Goal: Transaction & Acquisition: Obtain resource

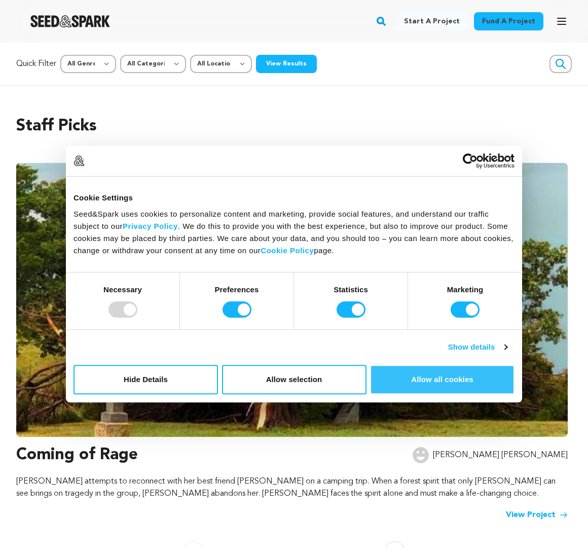
click at [454, 379] on button "Allow all cookies" at bounding box center [442, 379] width 145 height 29
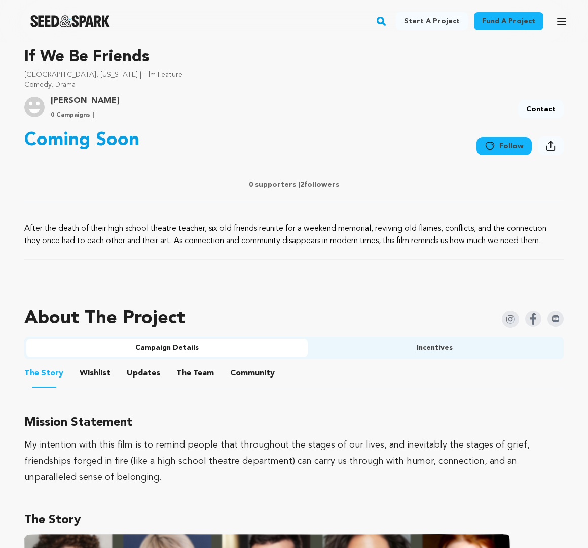
scroll to position [307, 0]
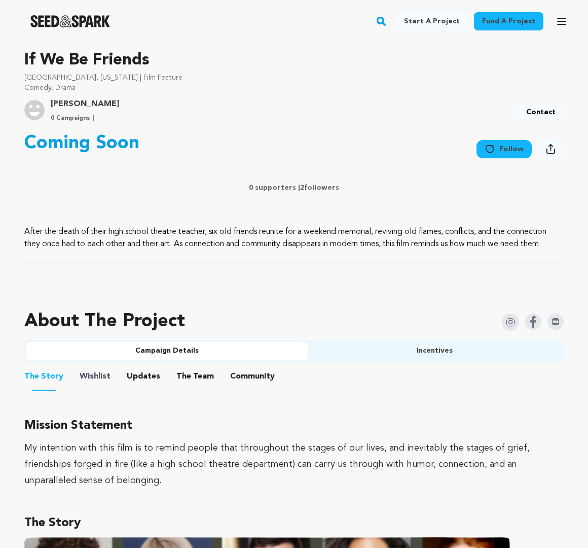
click at [107, 376] on span "Wishlist" at bounding box center [95, 376] width 31 height 12
click at [100, 375] on button "Wishlist" at bounding box center [95, 378] width 24 height 24
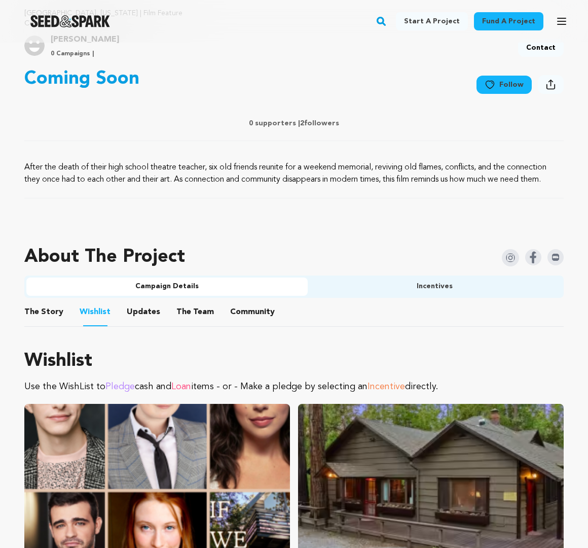
scroll to position [380, 0]
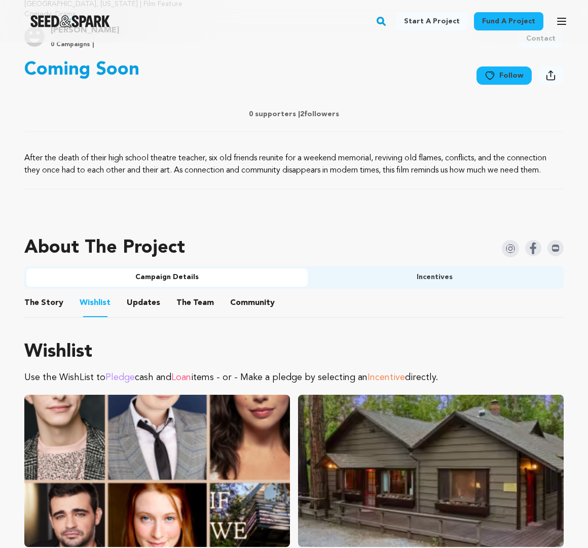
drag, startPoint x: 110, startPoint y: 378, endPoint x: 118, endPoint y: 377, distance: 8.2
click at [110, 377] on span "Pledge" at bounding box center [119, 377] width 29 height 9
click at [191, 378] on span "Loan" at bounding box center [181, 377] width 20 height 9
click at [186, 377] on span "Loan" at bounding box center [181, 377] width 20 height 9
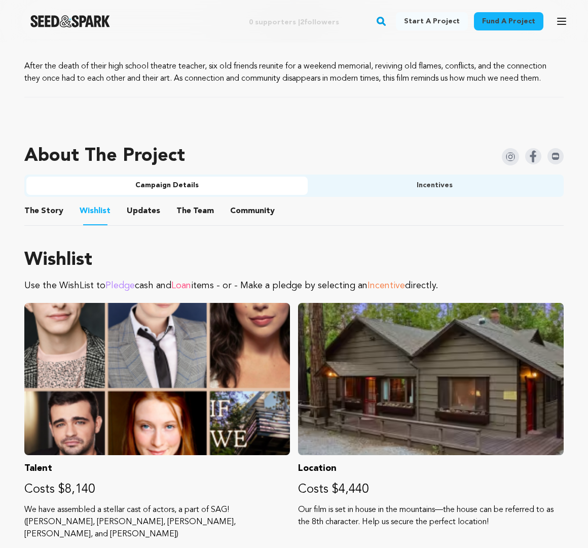
scroll to position [505, 0]
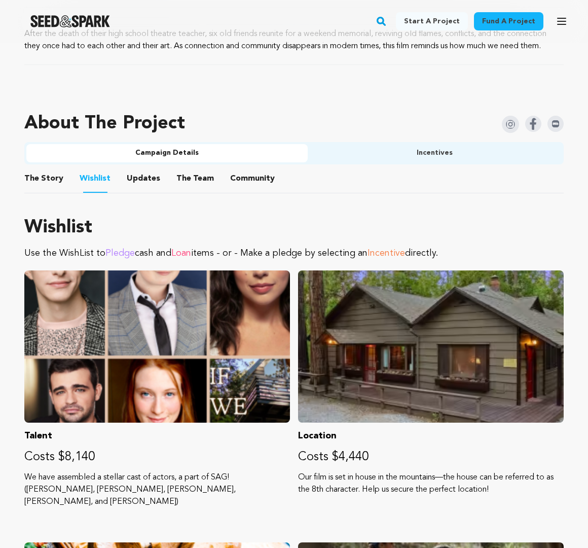
click at [381, 152] on button "Incentives" at bounding box center [435, 153] width 254 height 18
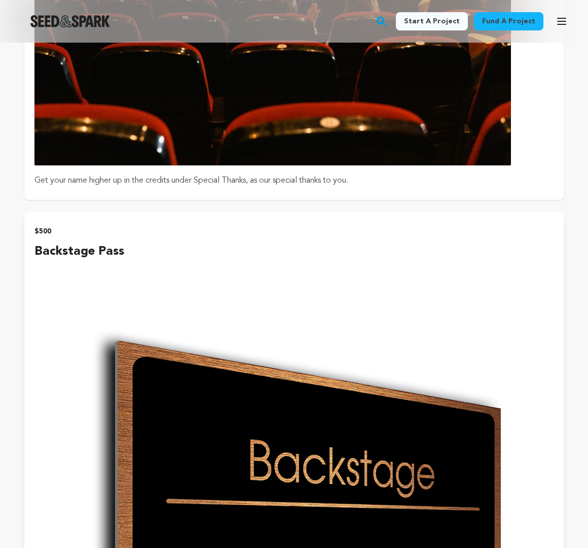
scroll to position [4463, 0]
